Goal: Navigation & Orientation: Go to known website

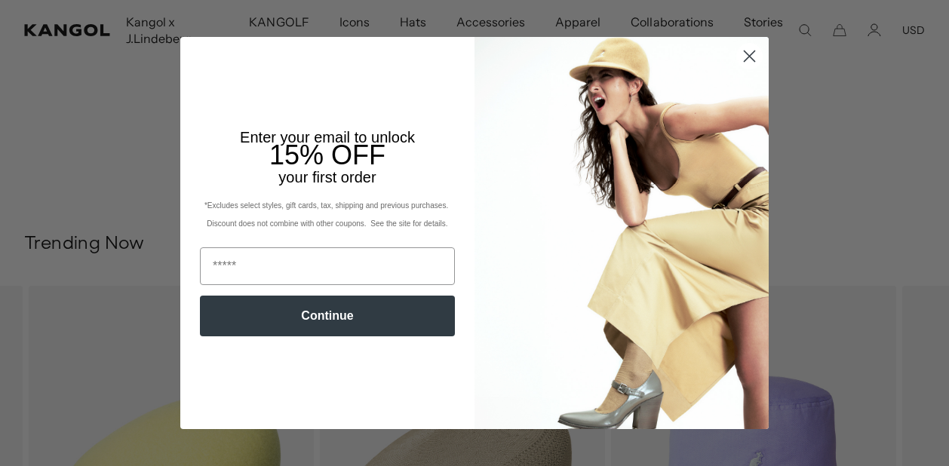
scroll to position [932, 0]
